Goal: Information Seeking & Learning: Learn about a topic

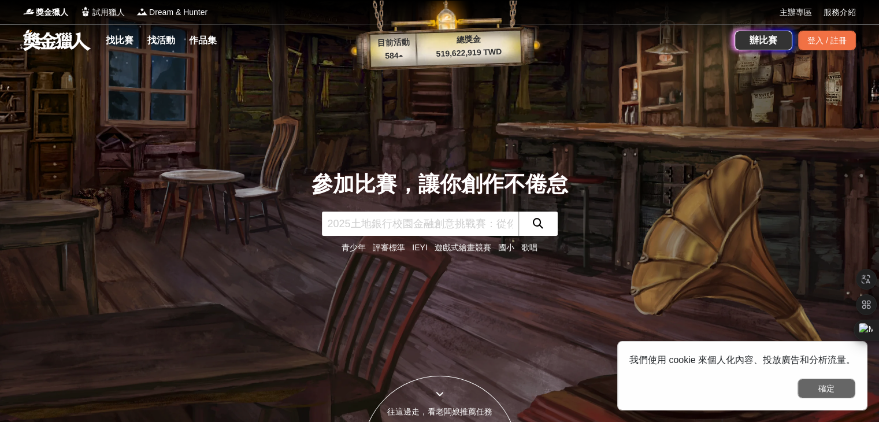
click at [813, 393] on button "確定" at bounding box center [826, 388] width 58 height 20
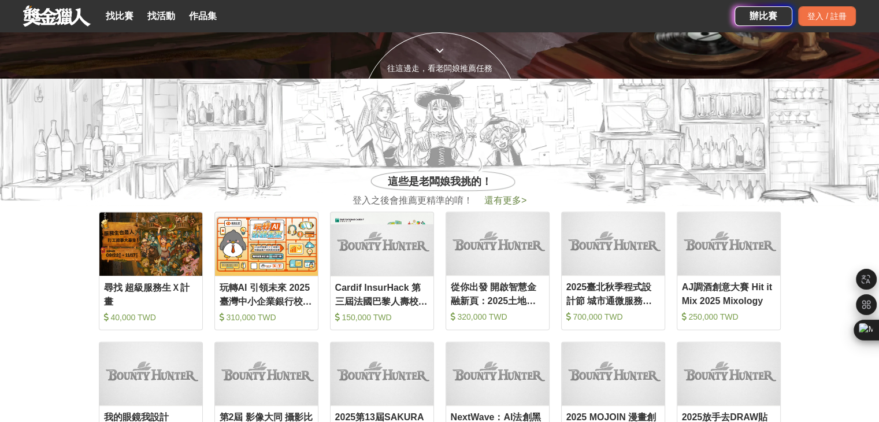
scroll to position [404, 0]
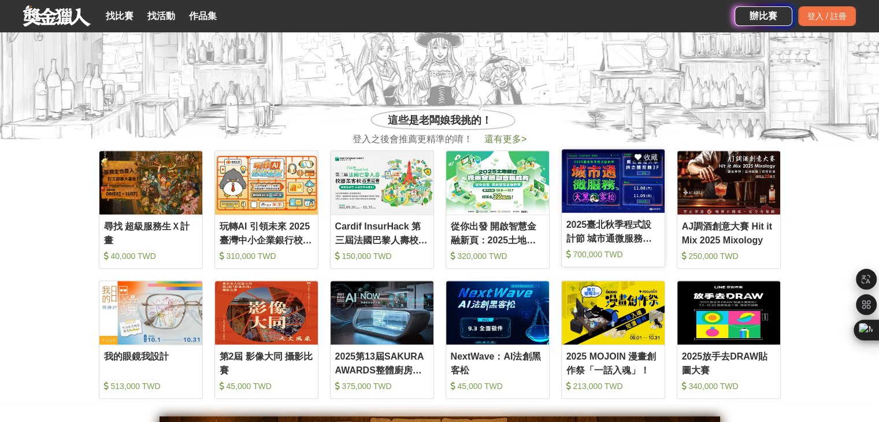
click at [614, 242] on div "2025臺北秋季程式設計節 城市通微服務大黑客松" at bounding box center [613, 231] width 94 height 26
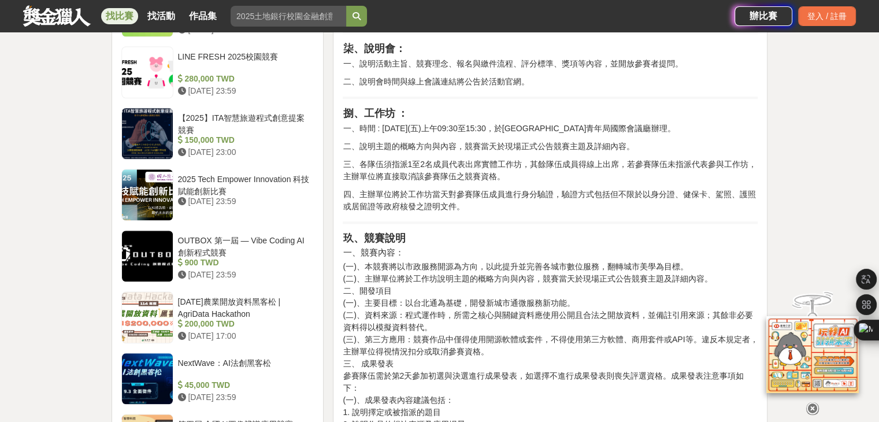
scroll to position [1156, 0]
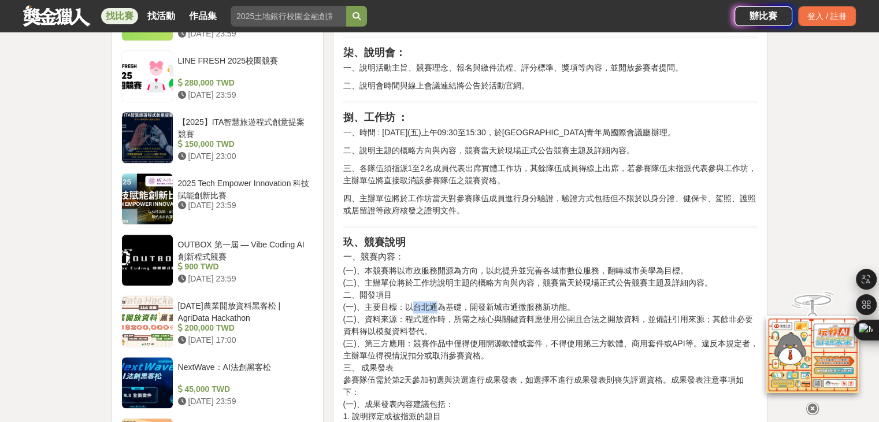
drag, startPoint x: 414, startPoint y: 306, endPoint x: 437, endPoint y: 310, distance: 23.5
click at [437, 310] on p "(一)、本競賽將以市政服務開源為方向，以此提升並完善各城市數位服務，翻轉城市美學為目標。 (二)、主辦單位將於工作坊說明主題的概略方向與內容，競賽當天於現場正…" at bounding box center [550, 374] width 415 height 218
copy p "台北通"
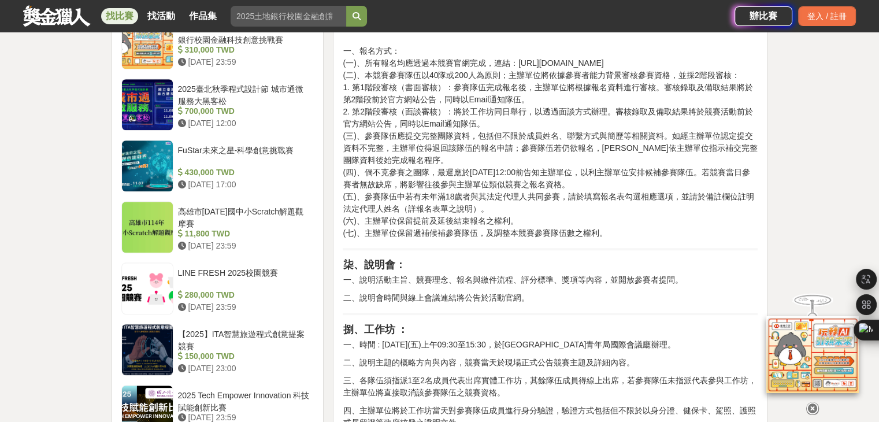
scroll to position [982, 0]
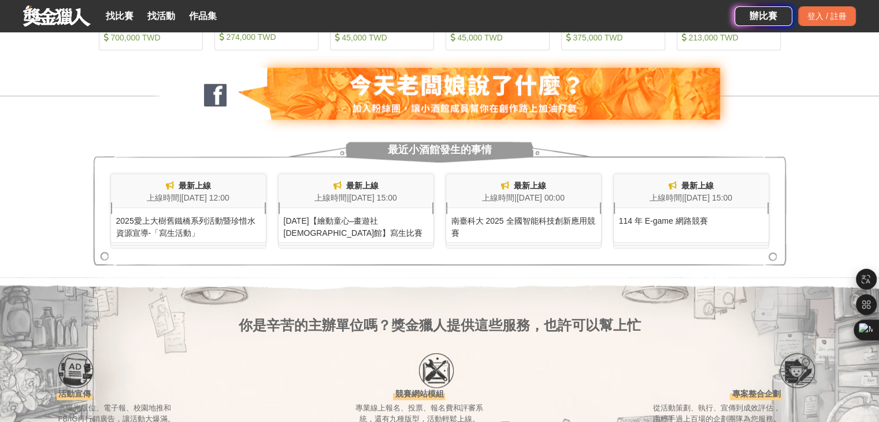
scroll to position [404, 0]
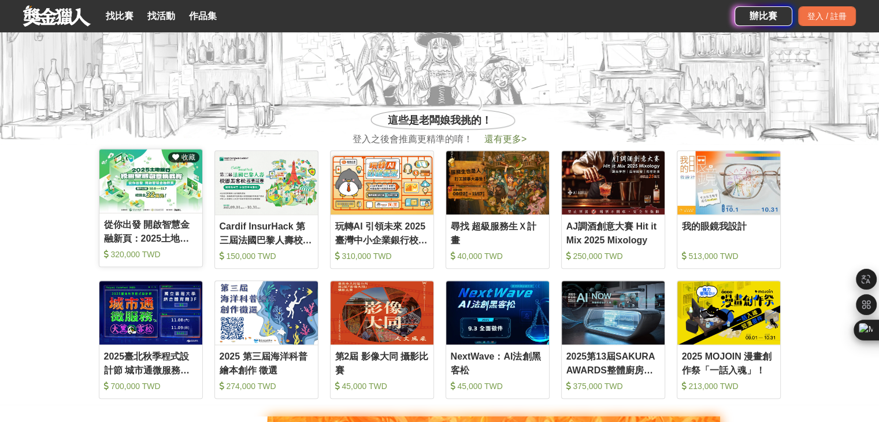
click at [186, 245] on div "從你出發 開啟智慧金融新頁：2025土地銀行校園金融創意挑戰賽 320,000 TWD" at bounding box center [150, 241] width 103 height 46
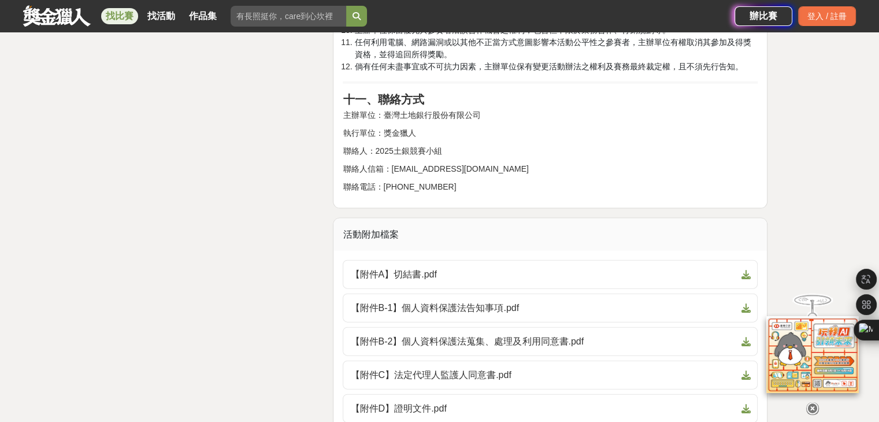
scroll to position [2542, 0]
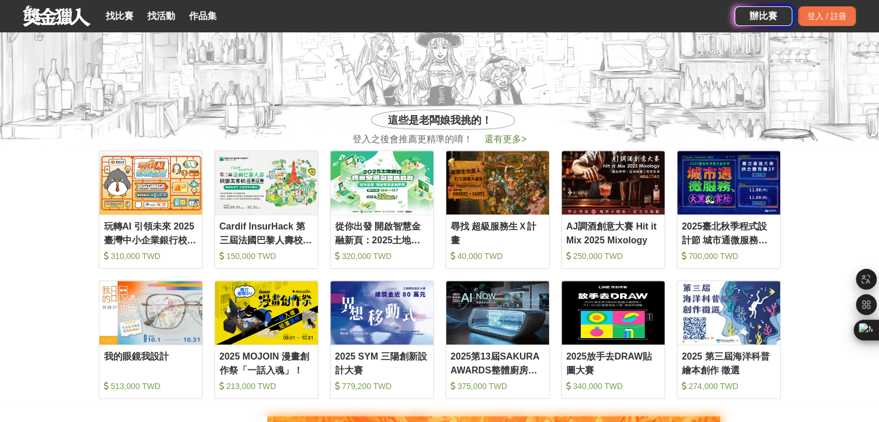
scroll to position [404, 0]
click at [177, 246] on div "玩轉AI 引領未來 2025臺灣中小企業銀行校園金融科技創意挑戰賽 310,000 TWD" at bounding box center [150, 241] width 103 height 46
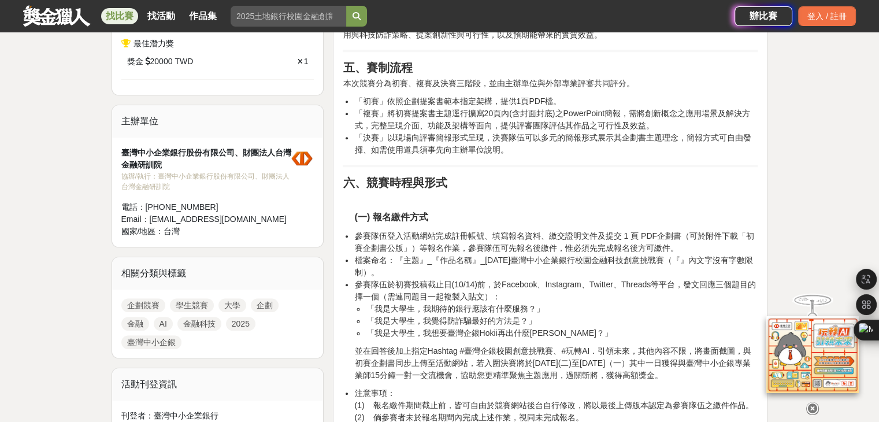
scroll to position [636, 0]
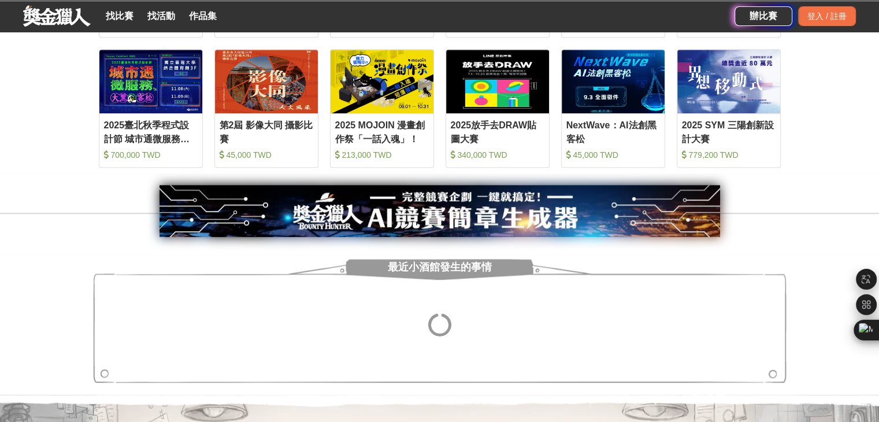
scroll to position [404, 0]
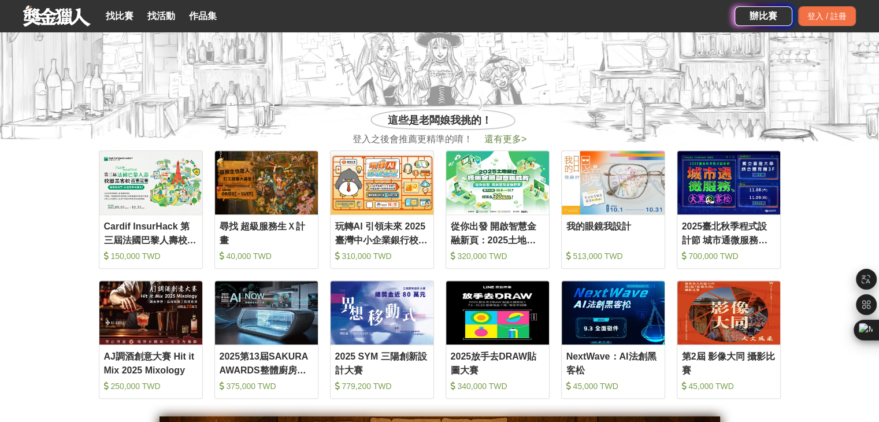
click at [504, 140] on span "還有更多 >" at bounding box center [505, 139] width 42 height 10
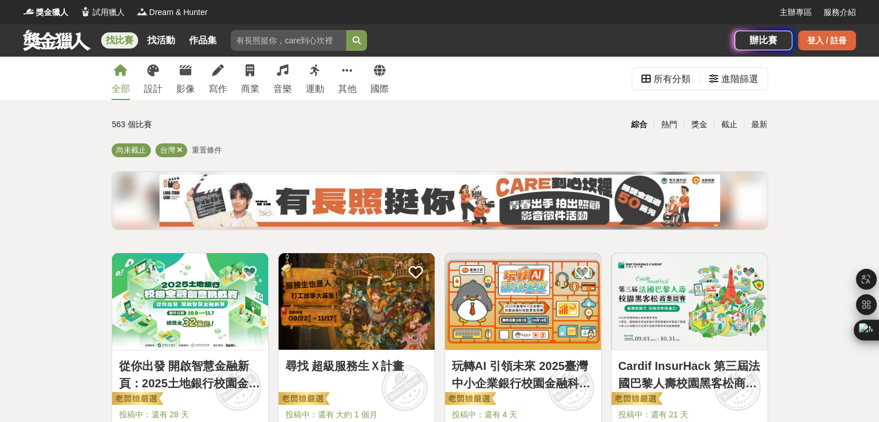
click at [827, 38] on div "登入 / 註冊" at bounding box center [827, 41] width 58 height 20
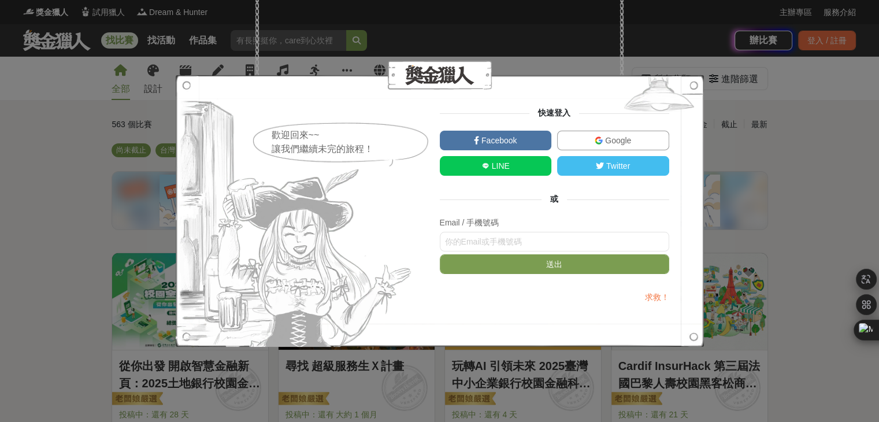
click at [618, 136] on span "Google" at bounding box center [617, 140] width 28 height 9
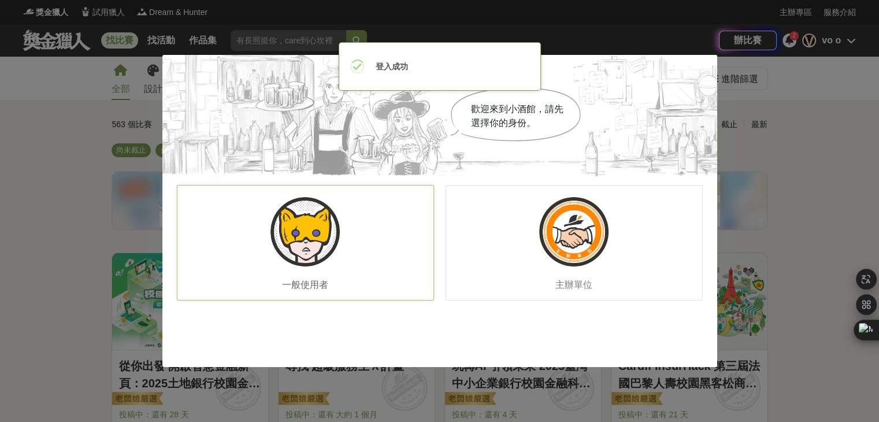
click at [354, 276] on div "一般使用者" at bounding box center [305, 243] width 257 height 116
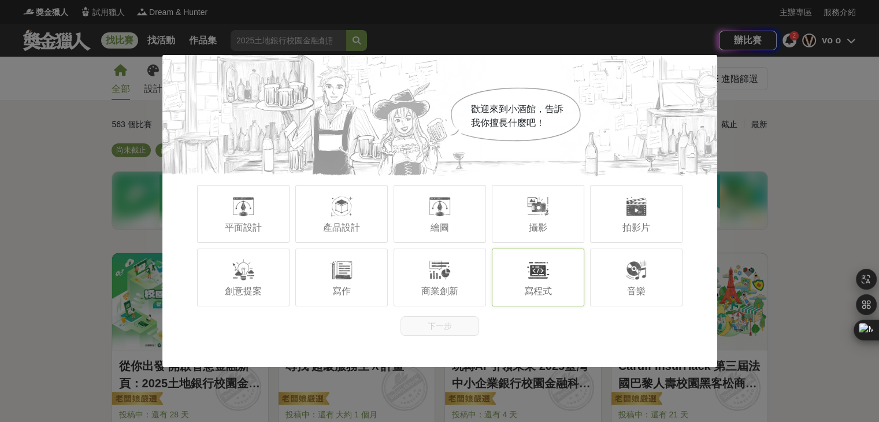
click at [564, 285] on div "寫程式" at bounding box center [538, 277] width 92 height 58
click at [474, 326] on button "下一步" at bounding box center [439, 326] width 79 height 20
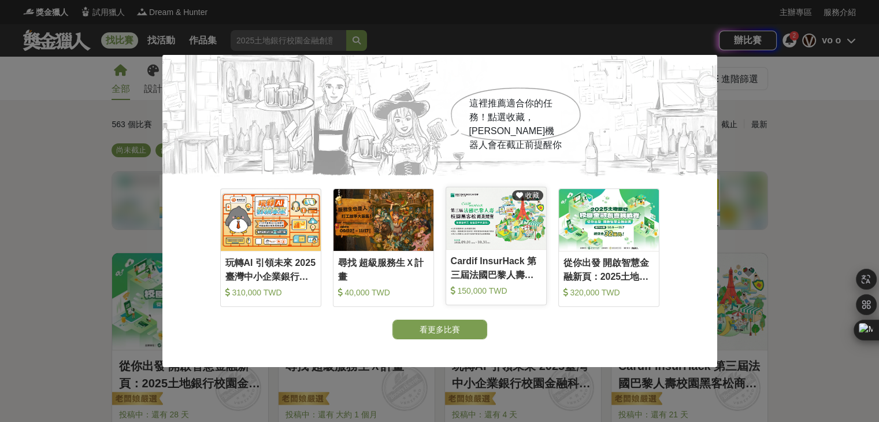
click at [506, 280] on div "Cardif InsurHack 第三屆法國巴黎人壽校園黑客松商業競賽 150,000 TWD" at bounding box center [496, 277] width 100 height 46
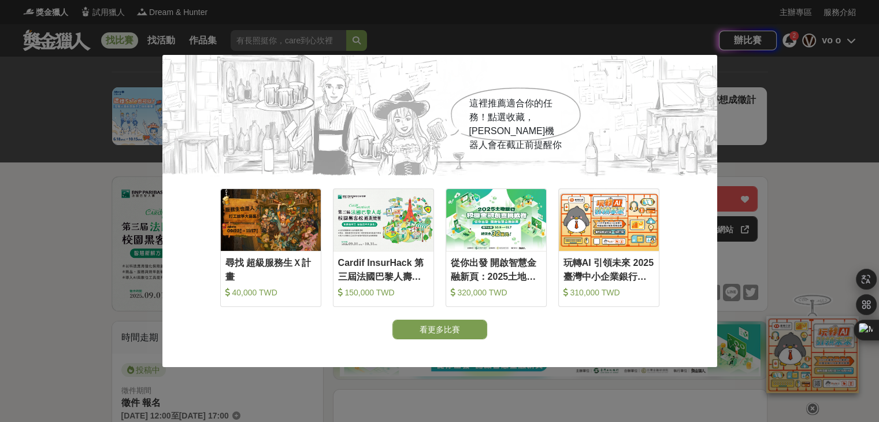
click at [809, 251] on div "這裡推薦適合你的任務！點選收藏，吉米機器人會在截止前提醒你 收藏 尋找 超級服務生Ｘ計畫 40,000 TWD 收藏 Cardif InsurHack 第三屆…" at bounding box center [439, 211] width 879 height 422
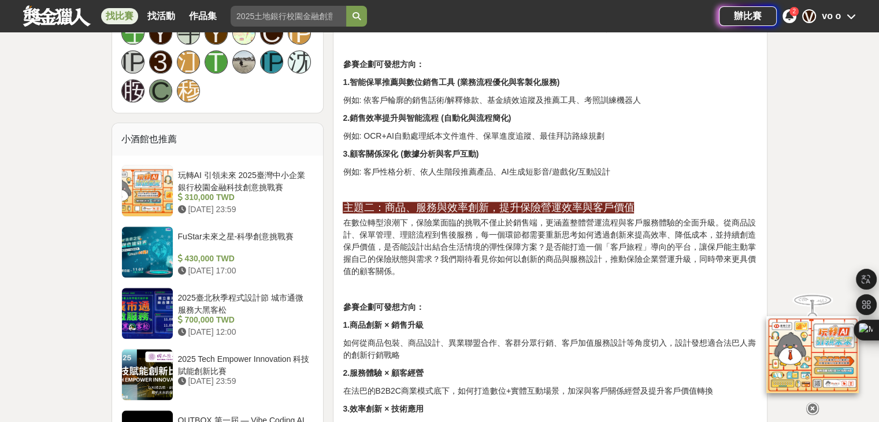
scroll to position [1098, 0]
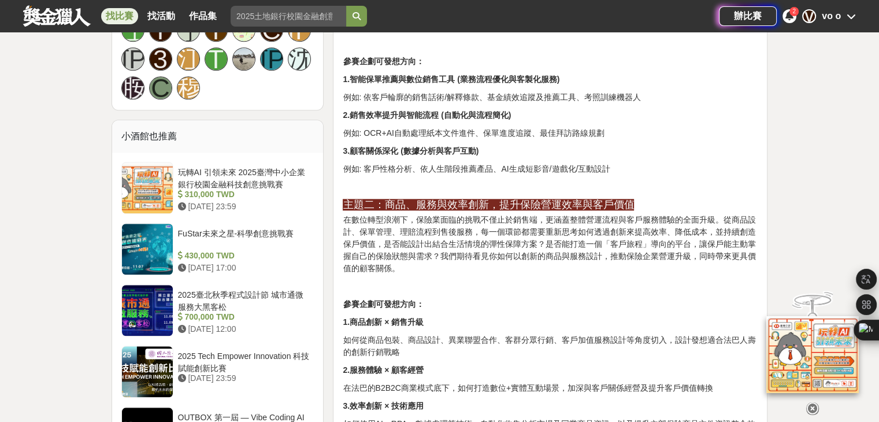
click at [110, 12] on link "找比賽" at bounding box center [119, 16] width 37 height 16
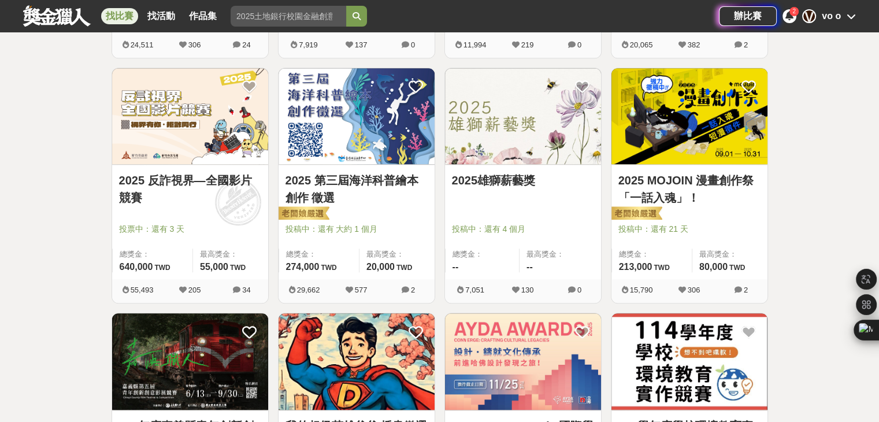
scroll to position [1398, 0]
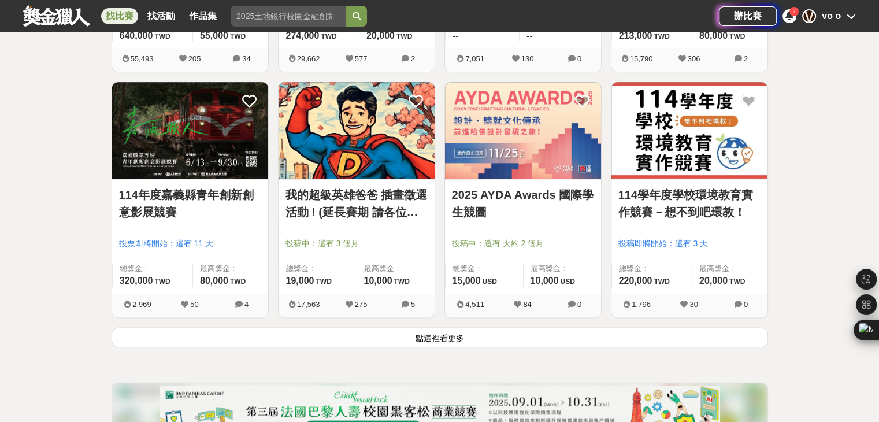
click at [509, 329] on button "點這裡看更多" at bounding box center [440, 337] width 656 height 20
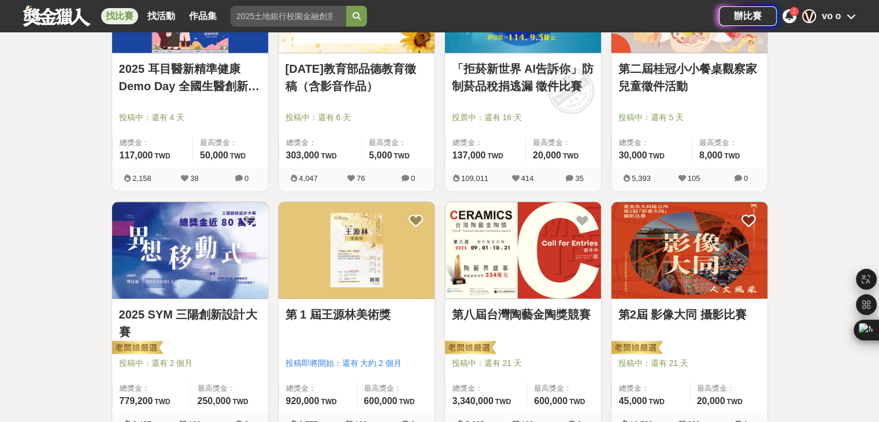
scroll to position [1802, 0]
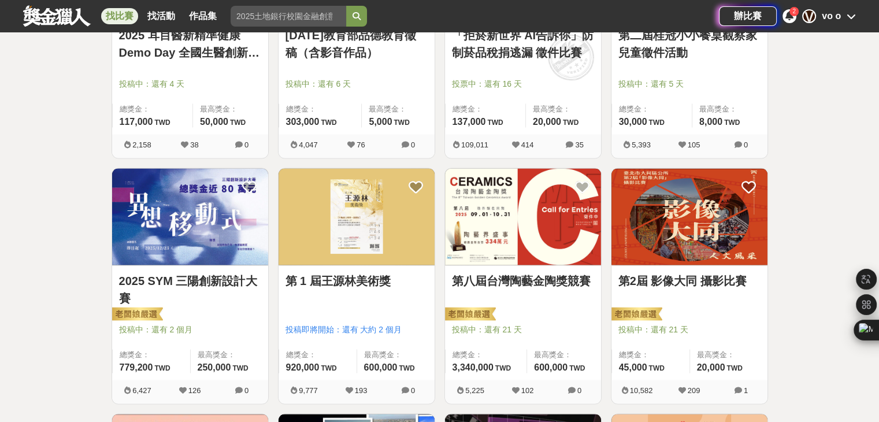
click at [231, 282] on link "2025 SYM 三陽創新設計大賽" at bounding box center [190, 289] width 142 height 35
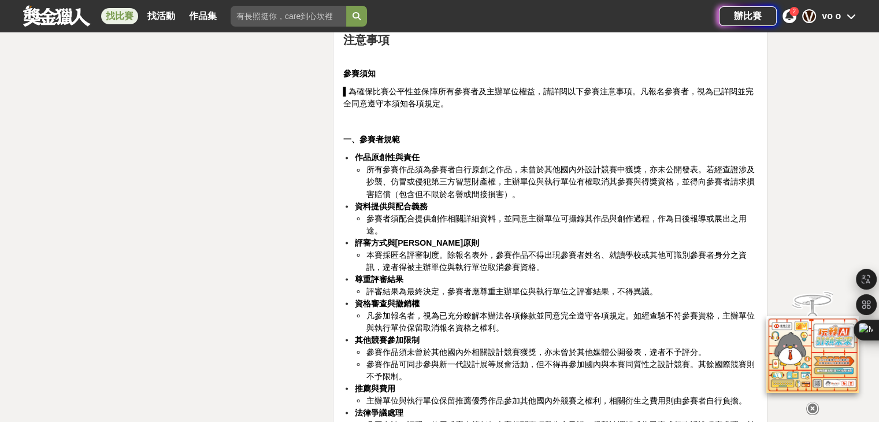
scroll to position [2022, 0]
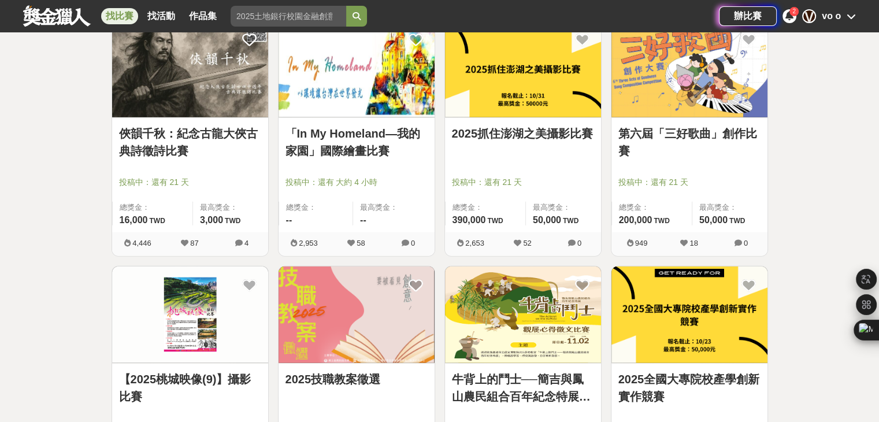
scroll to position [2784, 0]
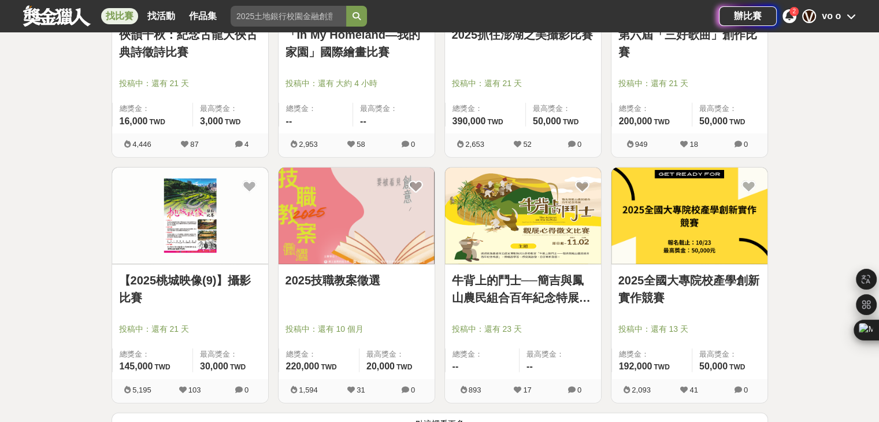
click at [653, 291] on link "2025全國大專院校產學創新實作競賽" at bounding box center [689, 289] width 142 height 35
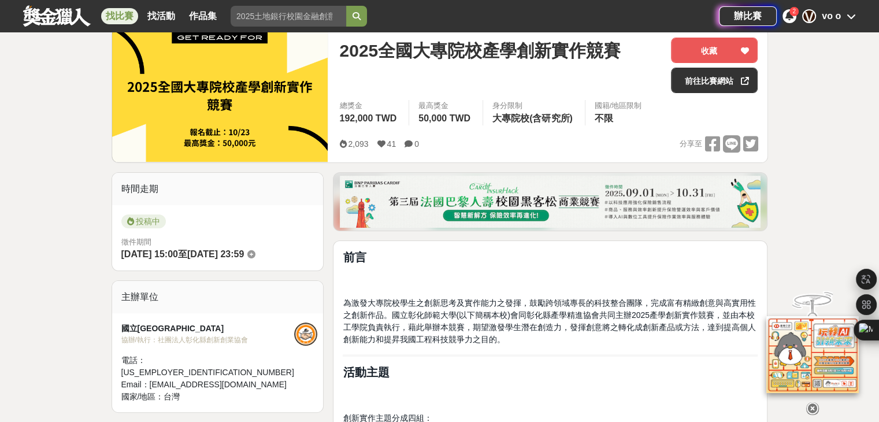
scroll to position [116, 0]
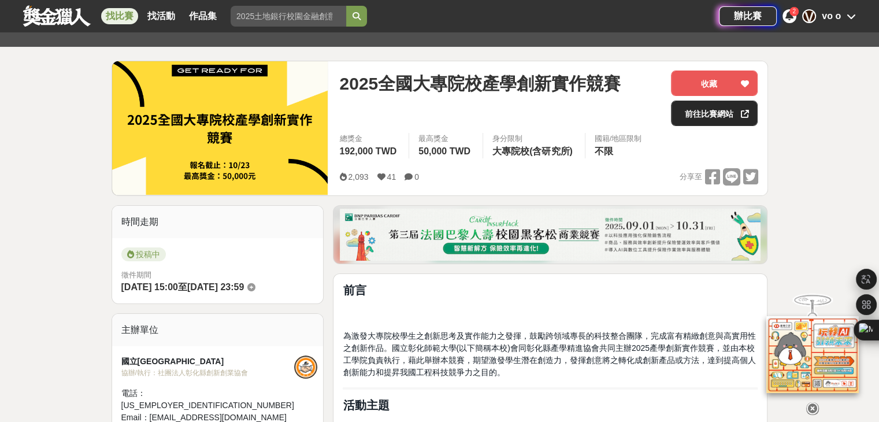
click at [716, 115] on link "前往比賽網站" at bounding box center [714, 113] width 87 height 25
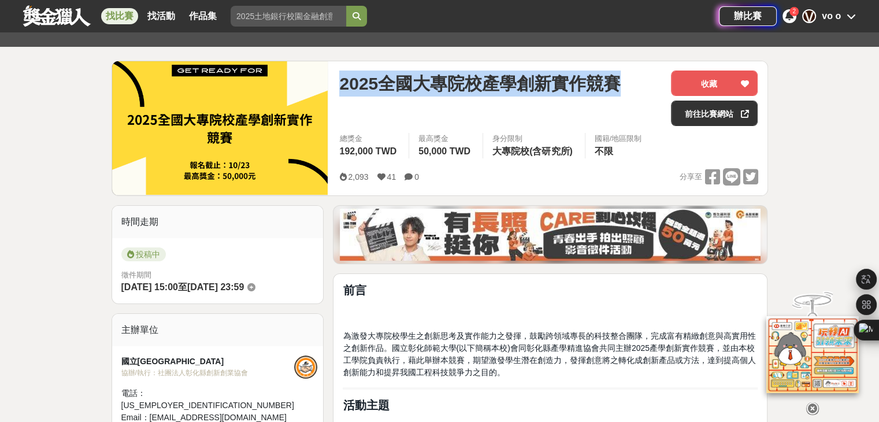
drag, startPoint x: 620, startPoint y: 84, endPoint x: 336, endPoint y: 72, distance: 284.0
click at [336, 72] on div "2025全國大專院校產學創新實作競賽 收藏 前往比賽網站 總獎金 192,000 TWD 最高獎金 50,000 TWD 身分限制 大專院校(含研究所) 國籍…" at bounding box center [548, 128] width 437 height 134
copy span "2025全國大專院校產學創新實作競賽"
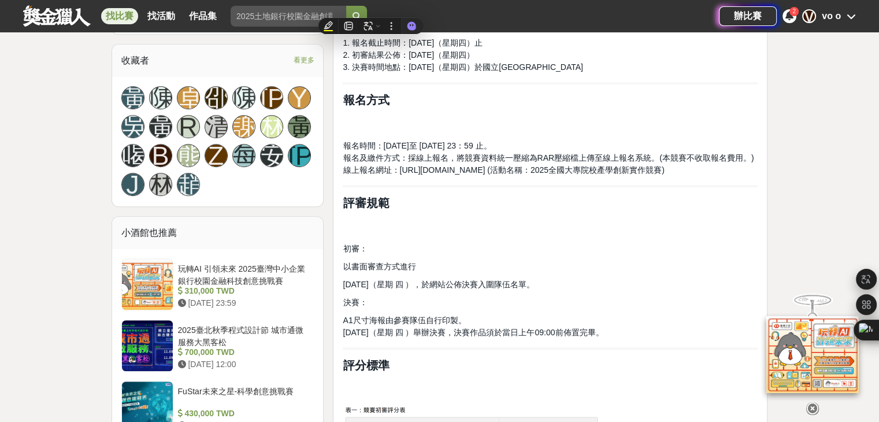
scroll to position [751, 0]
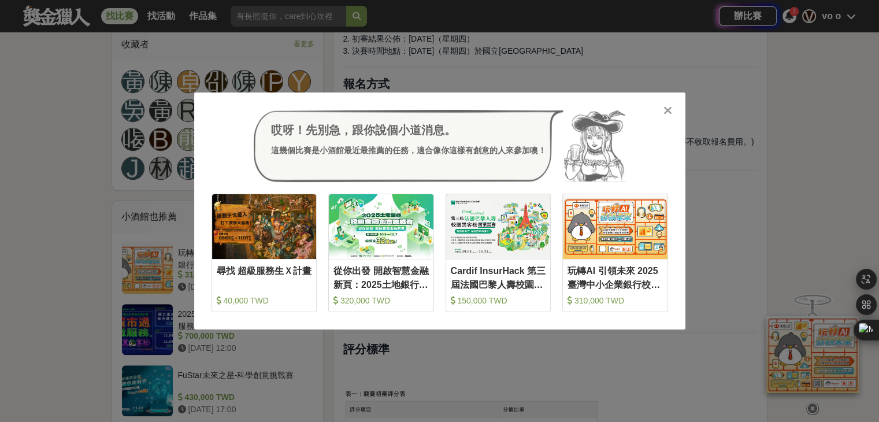
click at [673, 105] on div at bounding box center [668, 110] width 12 height 12
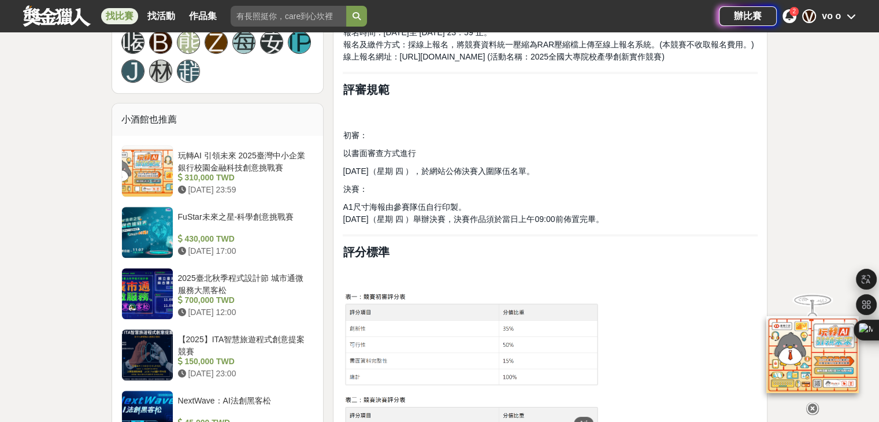
scroll to position [693, 0]
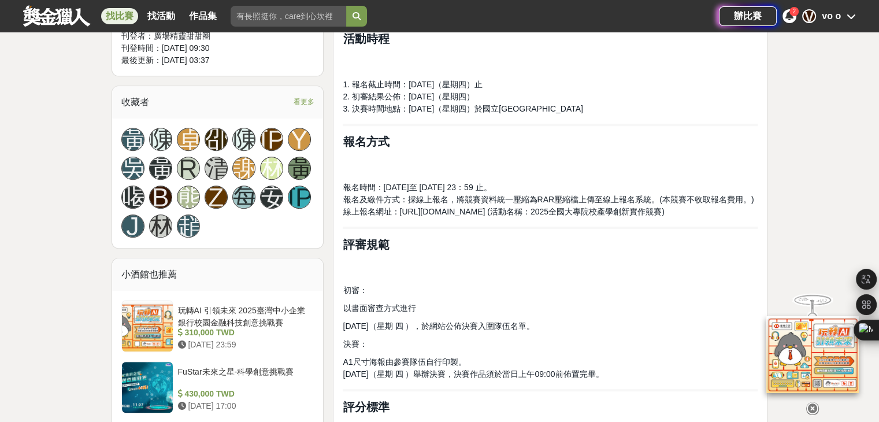
click at [295, 95] on span "看更多" at bounding box center [303, 101] width 21 height 13
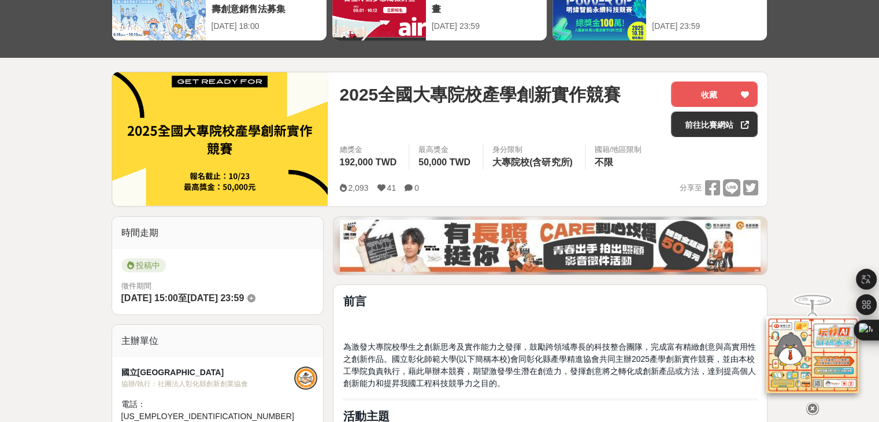
scroll to position [0, 0]
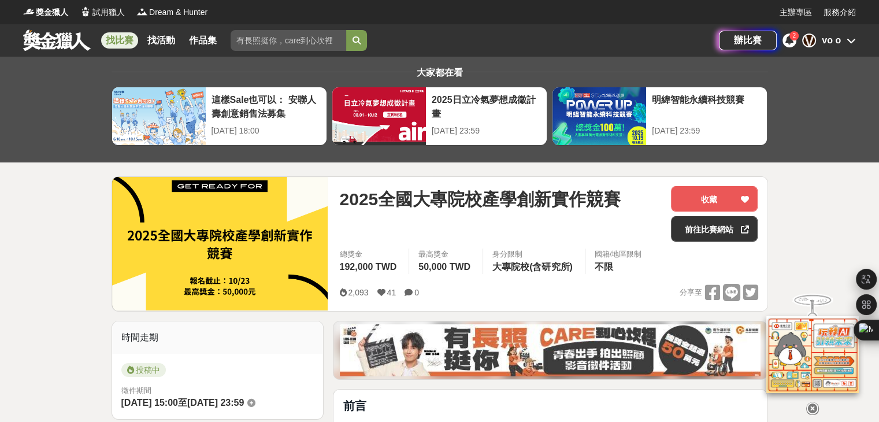
click at [120, 44] on link "找比賽" at bounding box center [119, 40] width 37 height 16
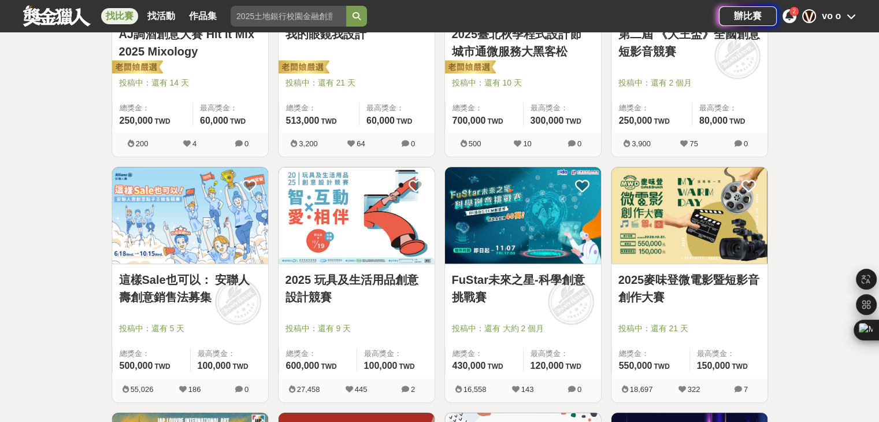
scroll to position [578, 0]
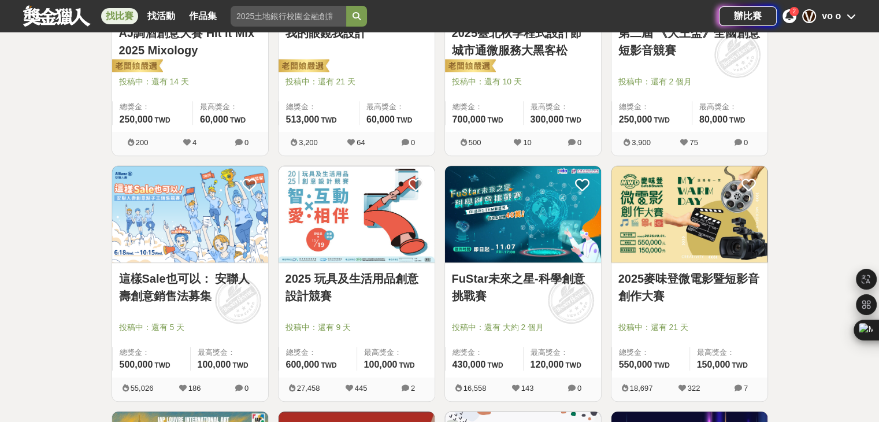
click at [523, 292] on link "FuStar未來之星-科學創意挑戰賽" at bounding box center [523, 287] width 142 height 35
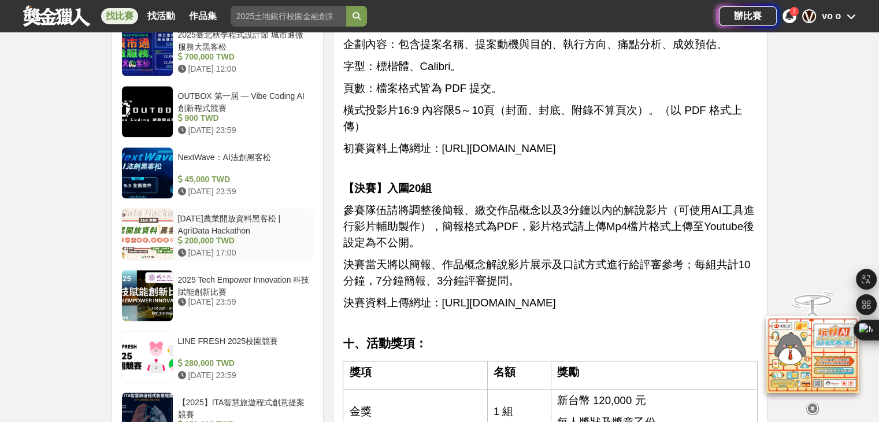
scroll to position [1618, 0]
